Goal: Download file/media

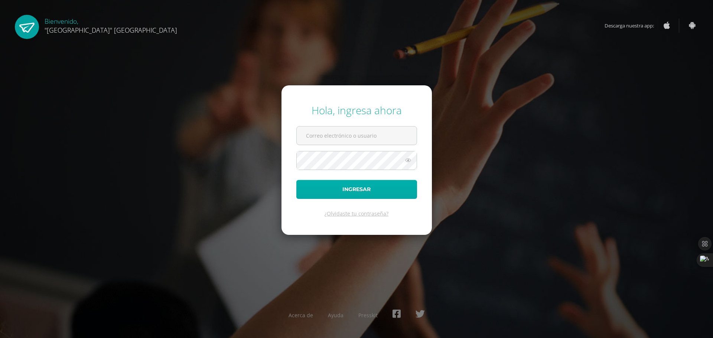
type input "24042@lasallechiquimula.edu.gt"
click at [337, 196] on button "Ingresar" at bounding box center [356, 189] width 121 height 19
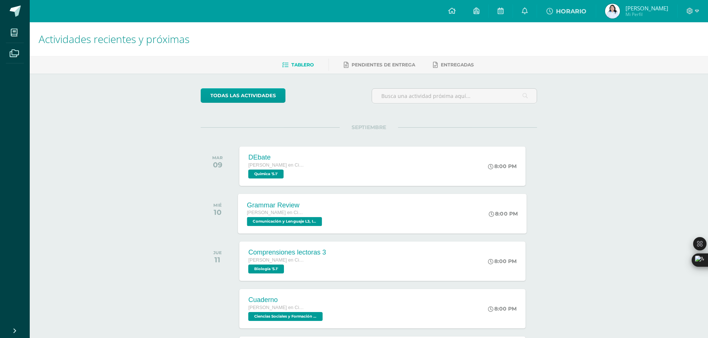
click at [348, 216] on div "Grammar Review [PERSON_NAME] en Ciencias y Letras Comunicación y Lenguaje L3, I…" at bounding box center [382, 214] width 289 height 40
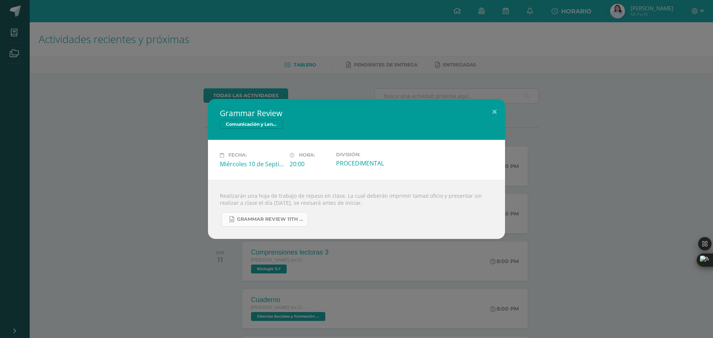
click at [294, 220] on span "Grammar Review 11th grade Unit 3.docx" at bounding box center [270, 220] width 67 height 6
click at [289, 222] on span "Grammar Review 11th grade Unit 3.docx" at bounding box center [270, 220] width 67 height 6
click at [316, 42] on div "Grammar Review Comunicación y Lenguaje L3, Inglés 5 Fecha: [DATE] Hora: 20:00 D…" at bounding box center [356, 169] width 713 height 338
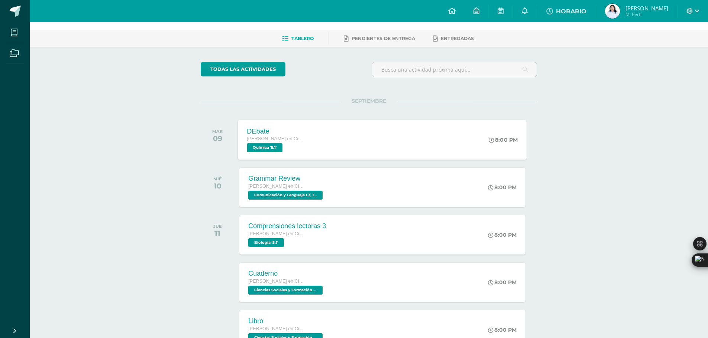
scroll to position [37, 0]
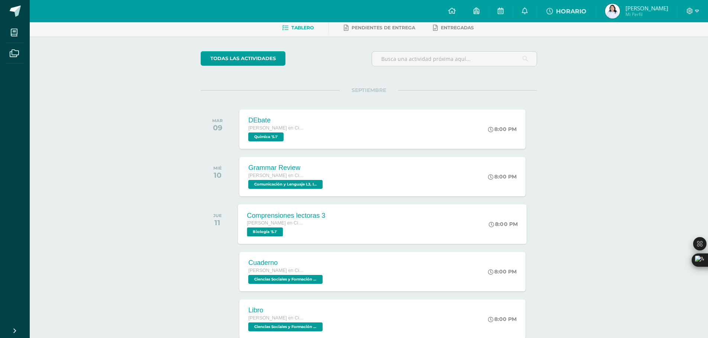
click at [327, 224] on div "Comprensiones lectoras 3 [PERSON_NAME] en Ciencias y Letras Biología '5.1'" at bounding box center [286, 224] width 96 height 40
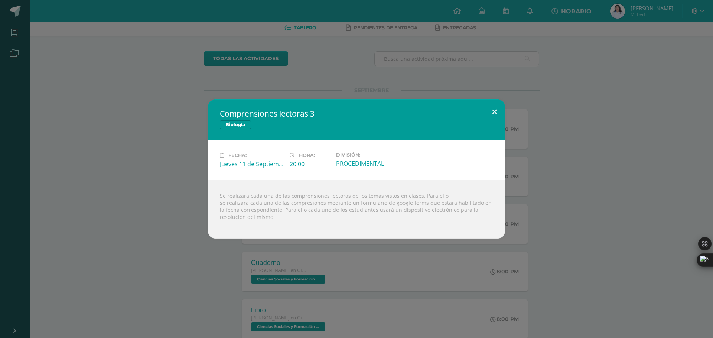
click at [487, 114] on button at bounding box center [494, 112] width 21 height 25
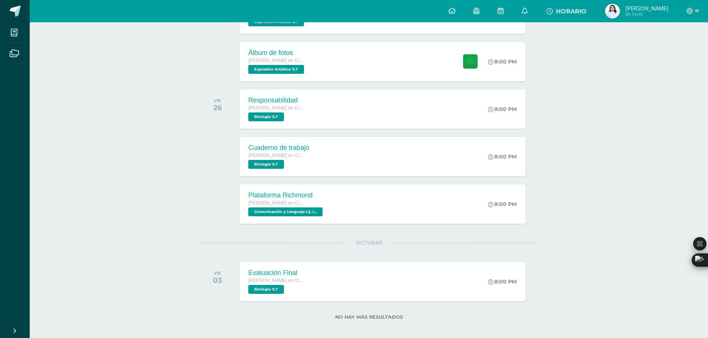
scroll to position [559, 0]
